Goal: Navigation & Orientation: Find specific page/section

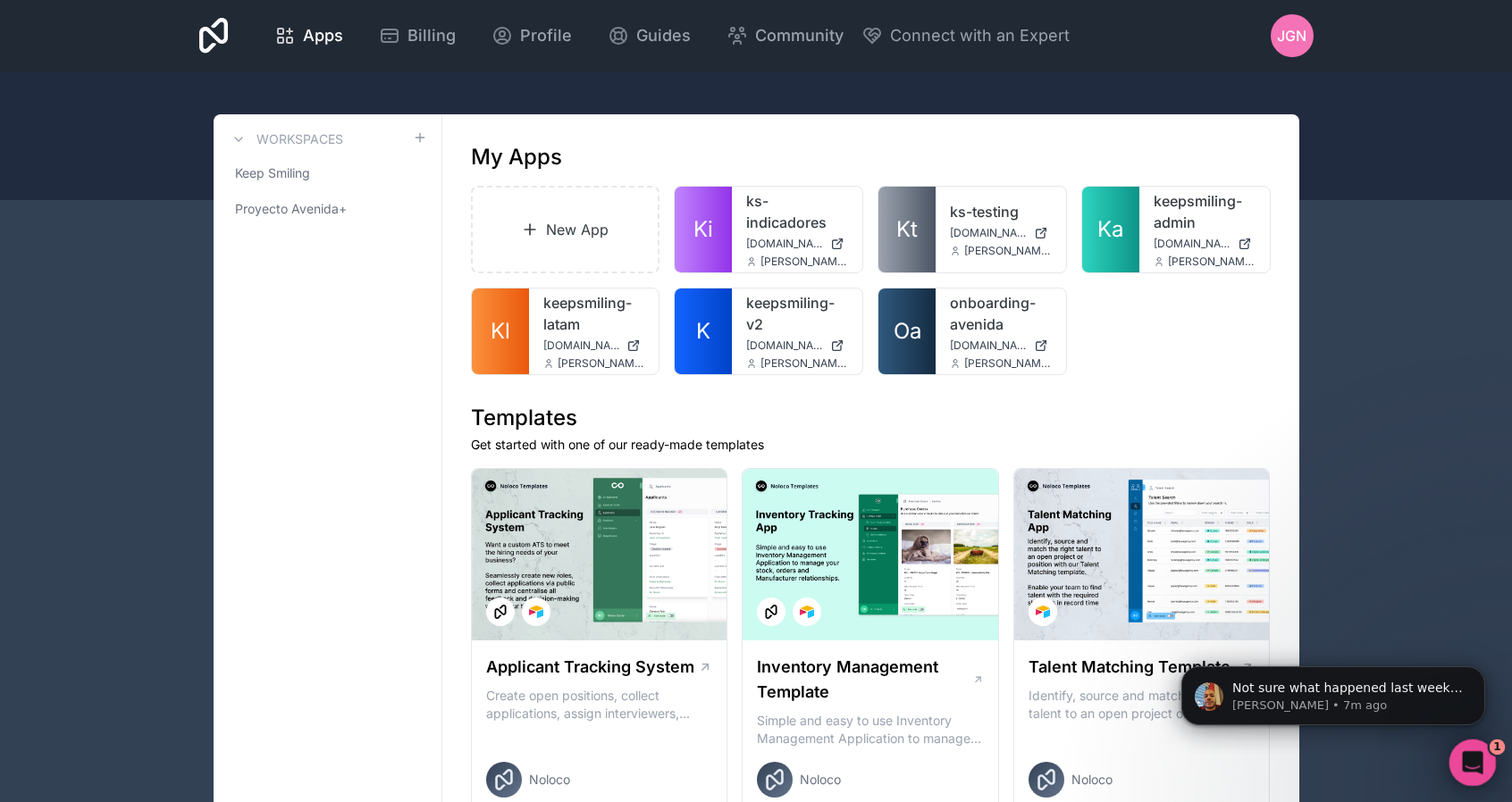
click at [1469, 760] on icon "Open Intercom Messenger" at bounding box center [1470, 761] width 30 height 30
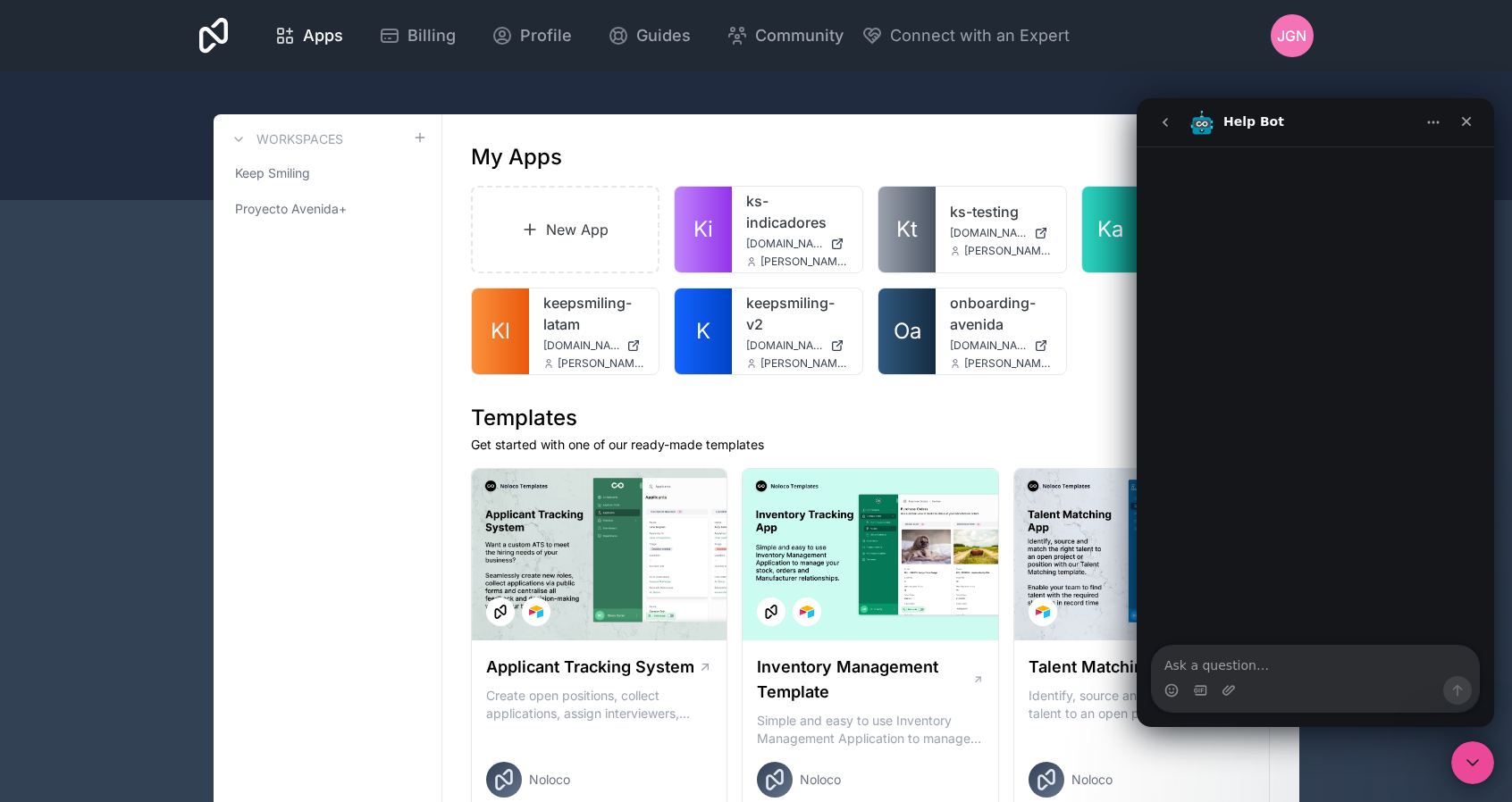
click at [1167, 125] on icon "go back" at bounding box center [1164, 122] width 5 height 9
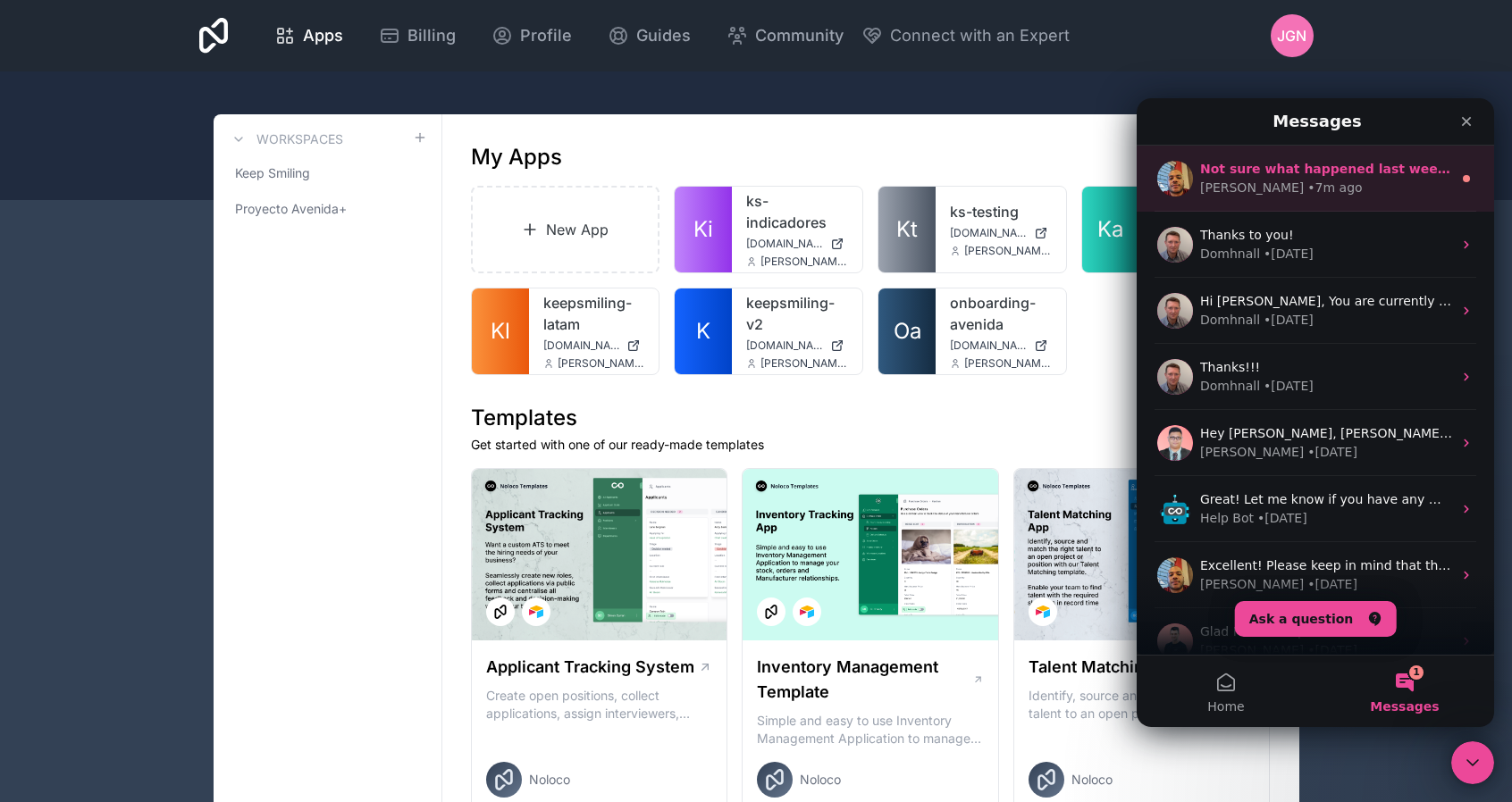
click at [1307, 184] on div "• 7m ago" at bounding box center [1334, 187] width 54 height 19
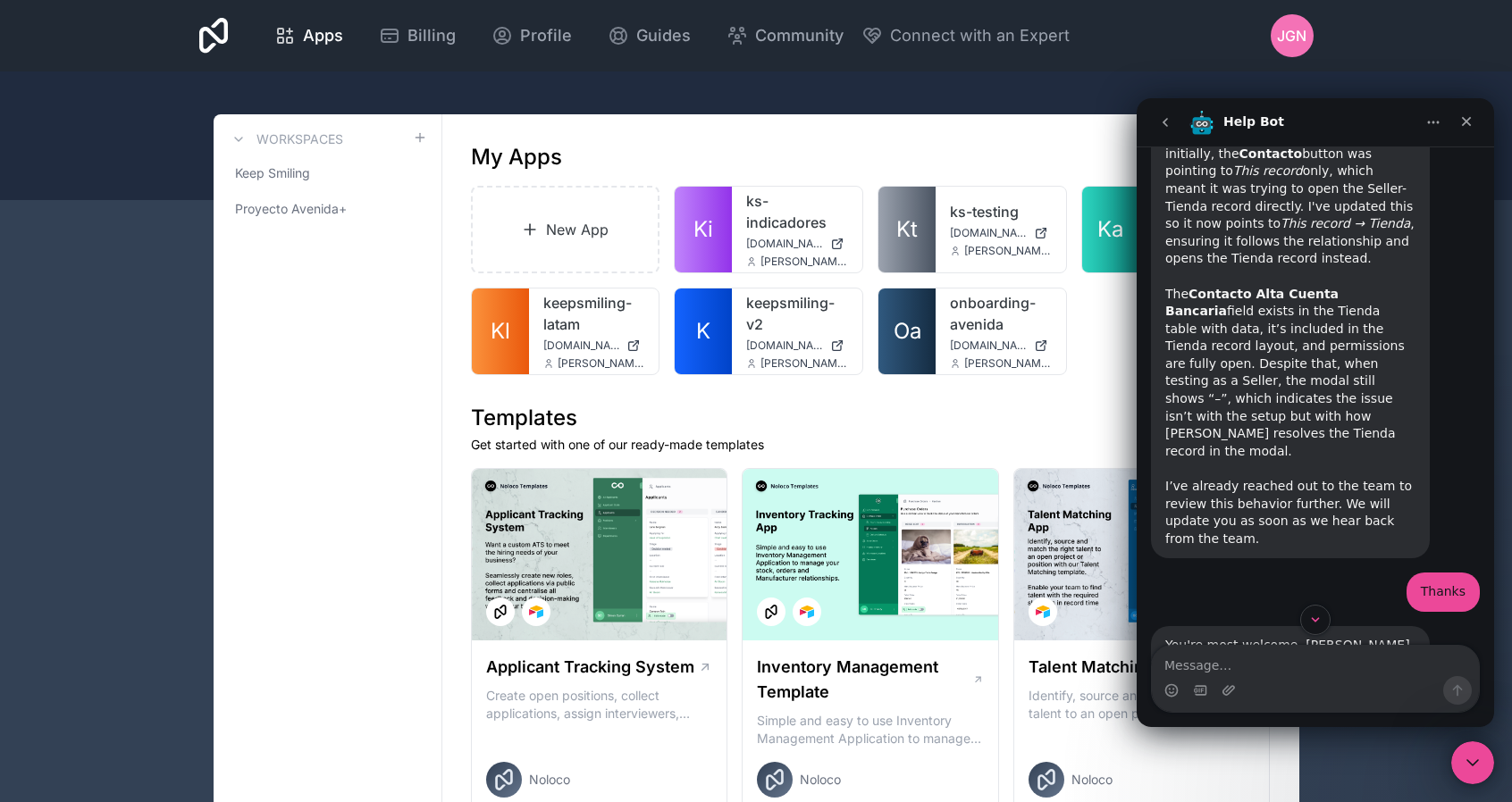
scroll to position [7611, 0]
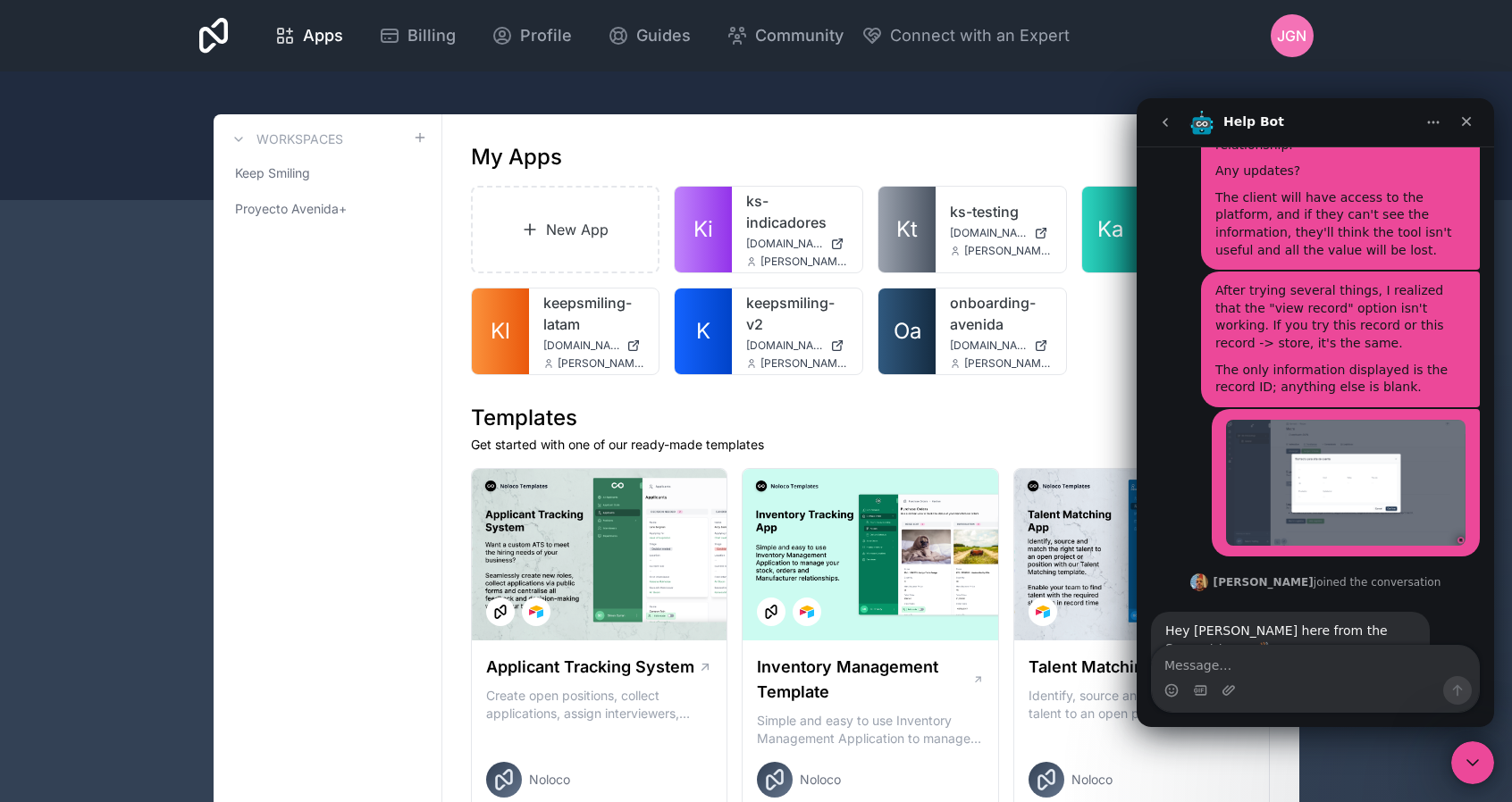
click at [1319, 728] on img "Carlos says…" at bounding box center [1284, 793] width 240 height 130
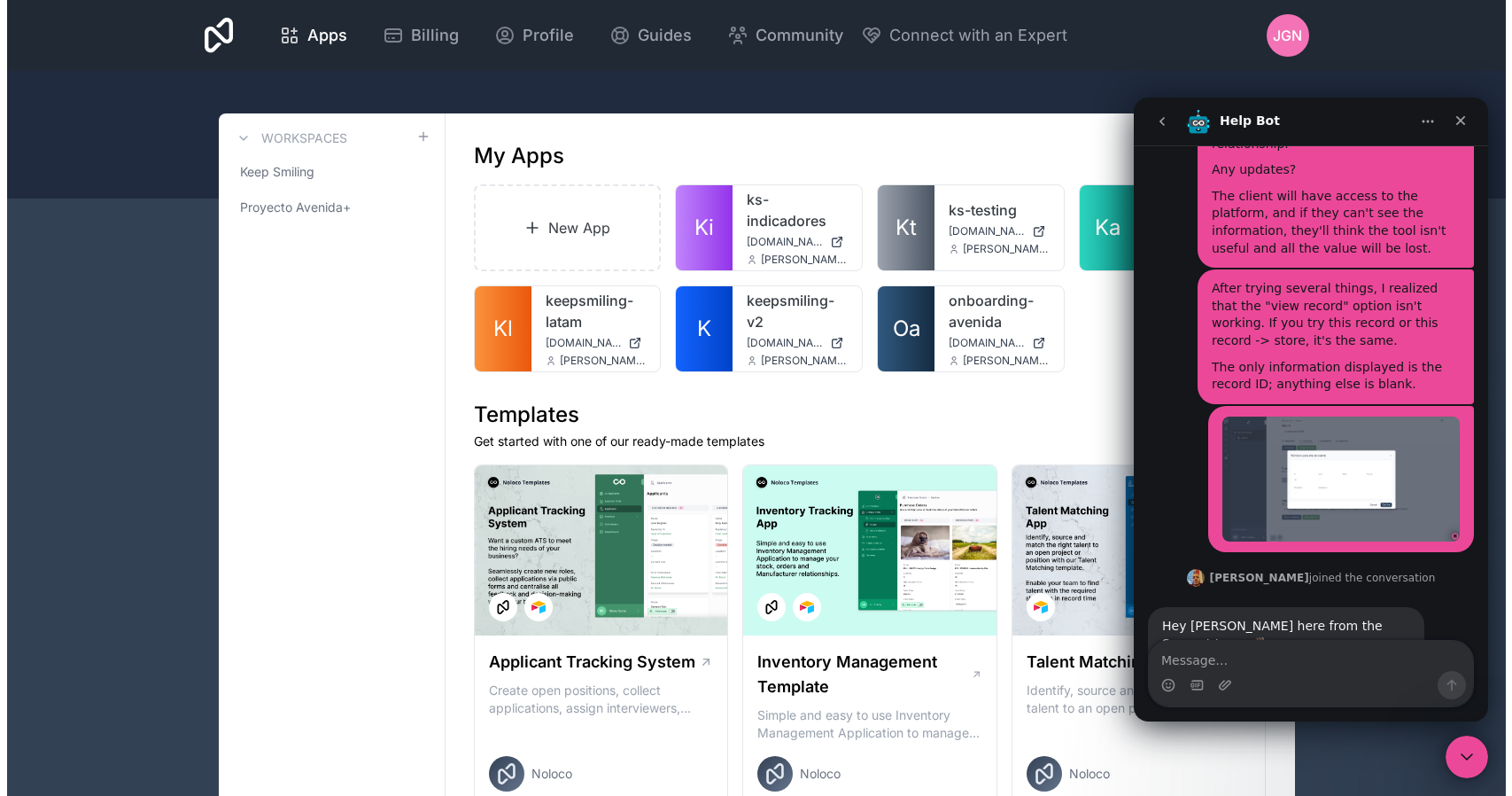
scroll to position [0, 0]
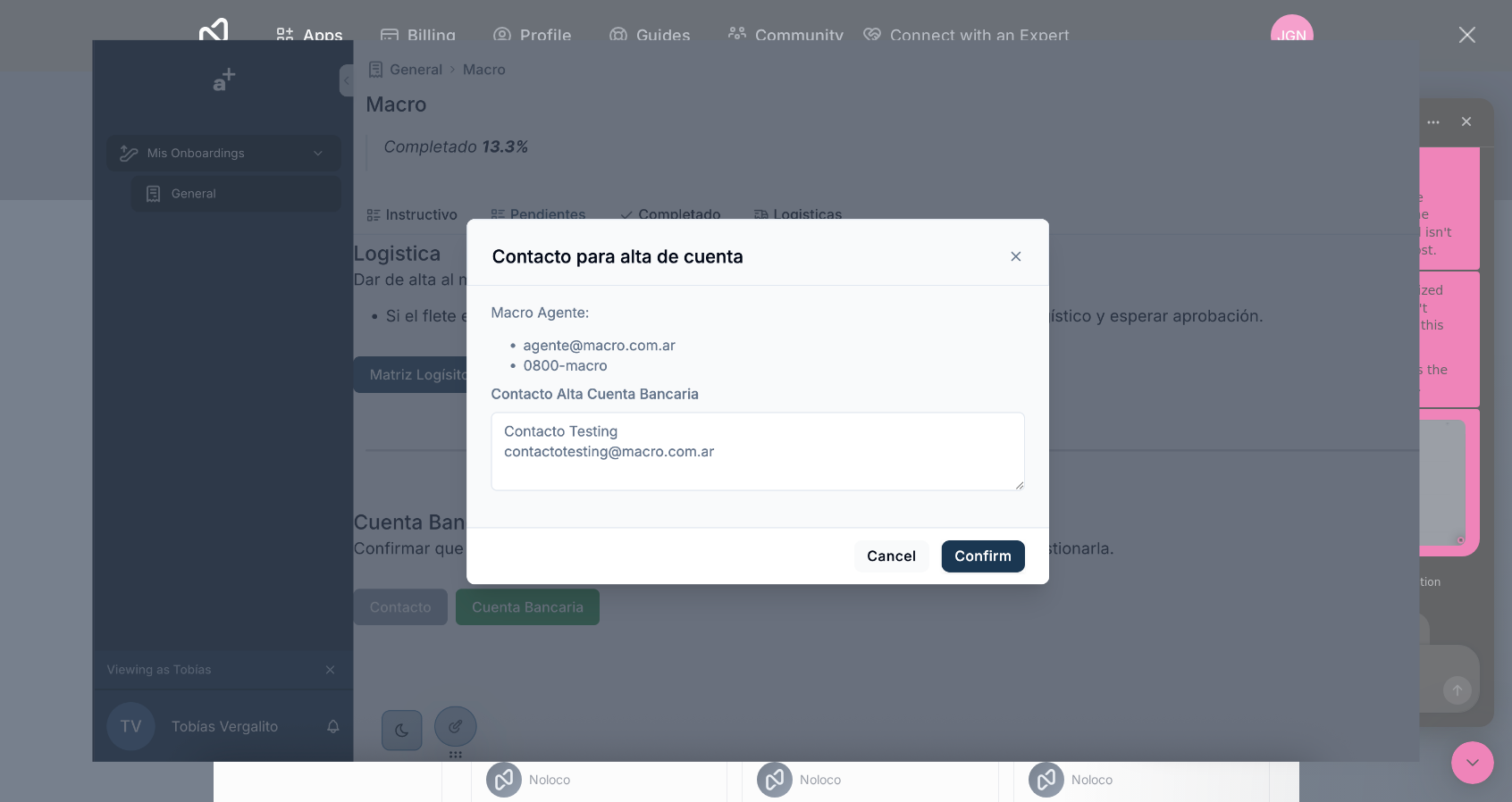
click at [1276, 351] on img "Close" at bounding box center [755, 401] width 1327 height 721
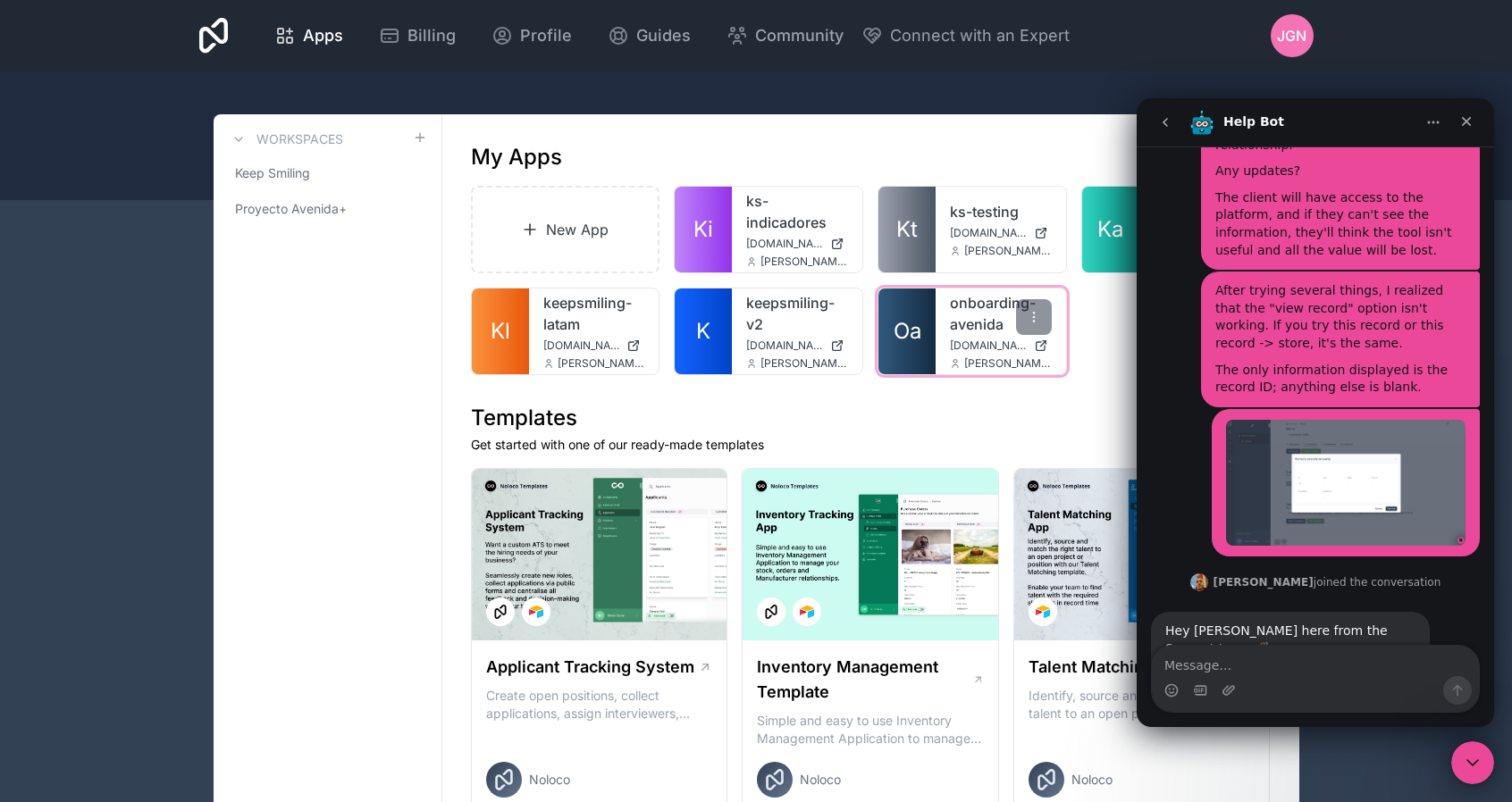
click at [940, 313] on div "onboarding-avenida [DOMAIN_NAME] [PERSON_NAME][EMAIL_ADDRESS][DOMAIN_NAME]" at bounding box center [1000, 331] width 130 height 86
click at [988, 312] on link "onboarding-avenida" at bounding box center [999, 313] width 102 height 43
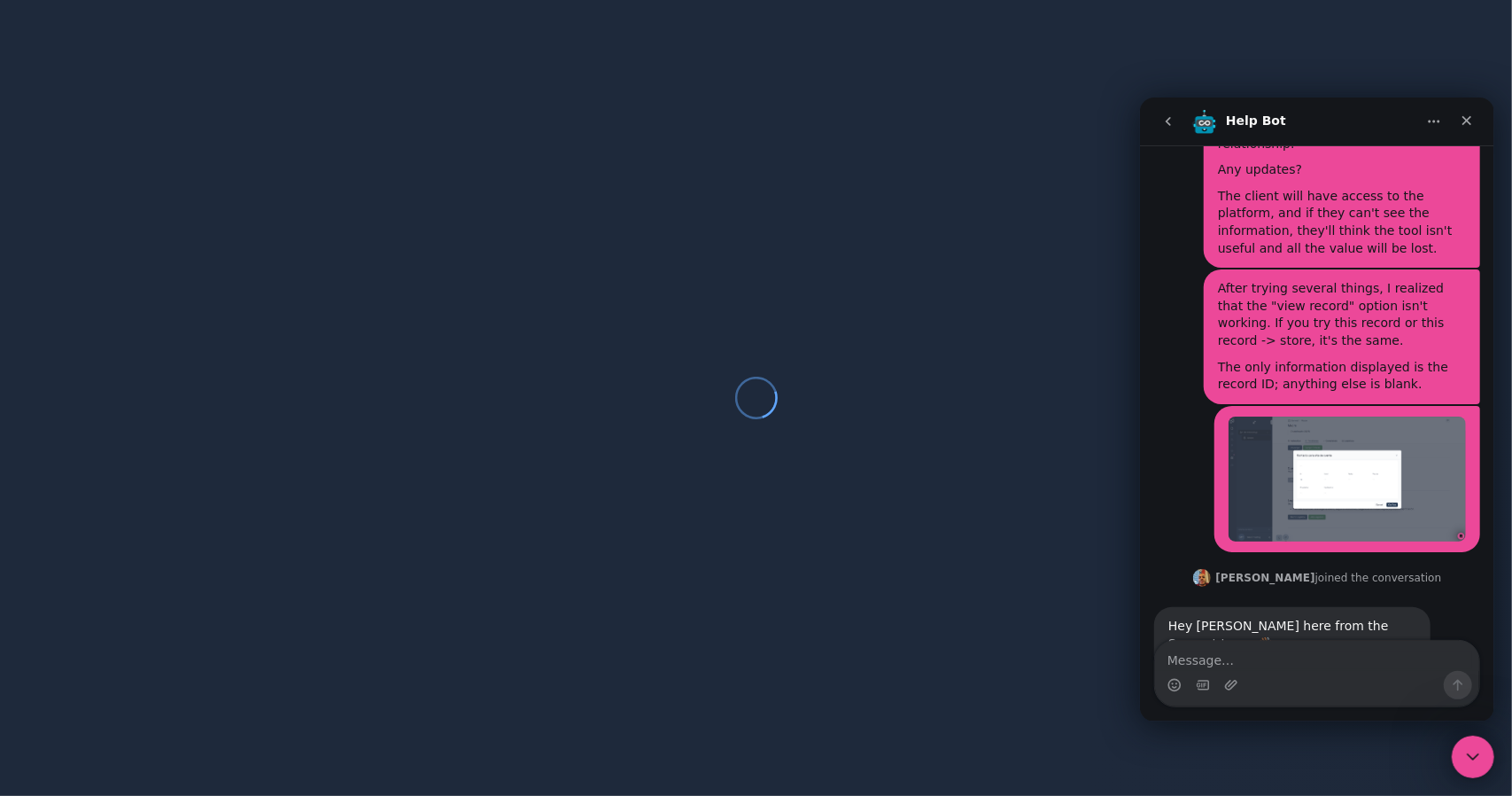
click at [1273, 722] on img "Carlos says…" at bounding box center [1286, 786] width 238 height 129
